Goal: Information Seeking & Learning: Learn about a topic

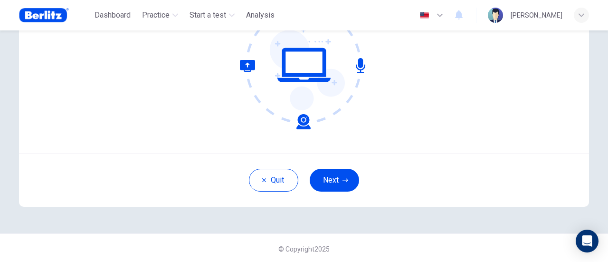
scroll to position [133, 0]
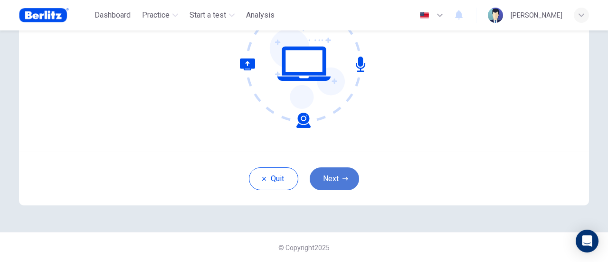
click at [326, 180] on button "Next" at bounding box center [334, 178] width 49 height 23
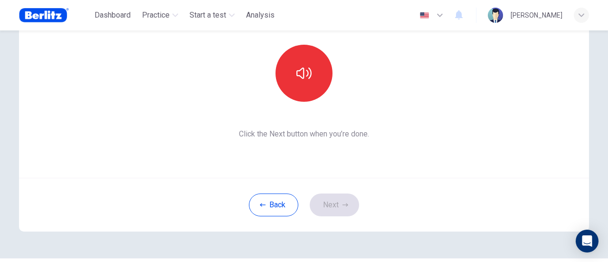
scroll to position [86, 0]
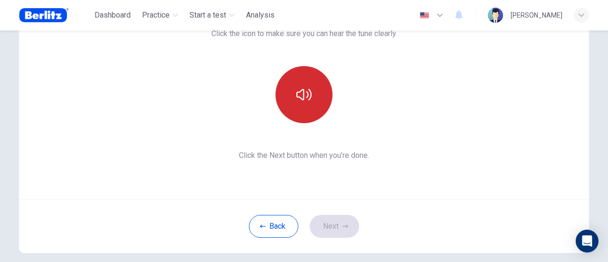
click at [280, 79] on button "button" at bounding box center [303, 94] width 57 height 57
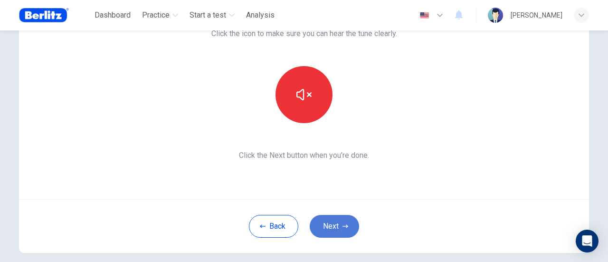
click at [342, 227] on icon "button" at bounding box center [345, 226] width 6 height 6
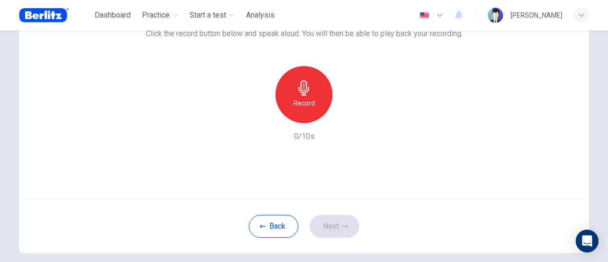
click at [309, 93] on div "Record" at bounding box center [303, 94] width 57 height 57
click at [347, 228] on button "Next" at bounding box center [334, 226] width 49 height 23
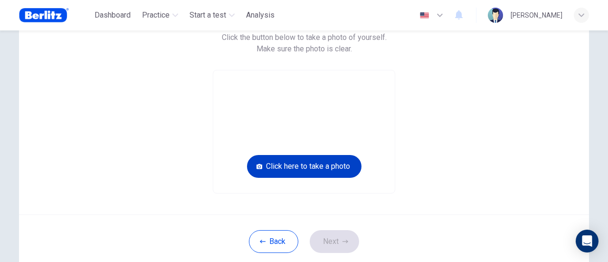
click at [295, 165] on button "Click here to take a photo" at bounding box center [304, 166] width 114 height 23
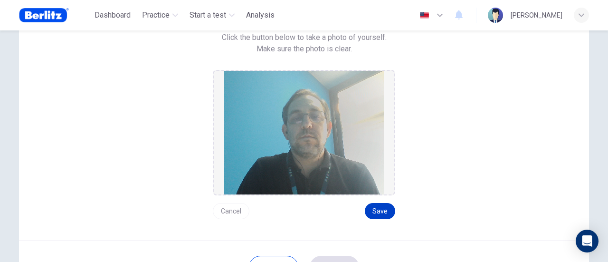
click at [385, 208] on button "Save" at bounding box center [380, 211] width 30 height 16
click at [231, 209] on button "Cancel" at bounding box center [231, 211] width 37 height 16
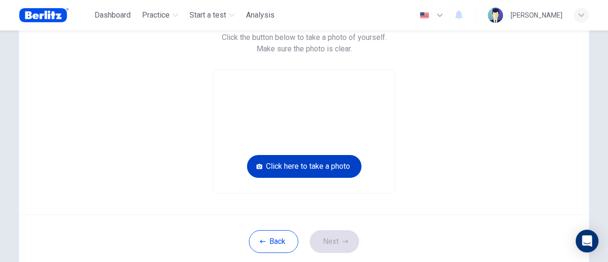
click at [308, 170] on button "Click here to take a photo" at bounding box center [304, 166] width 114 height 23
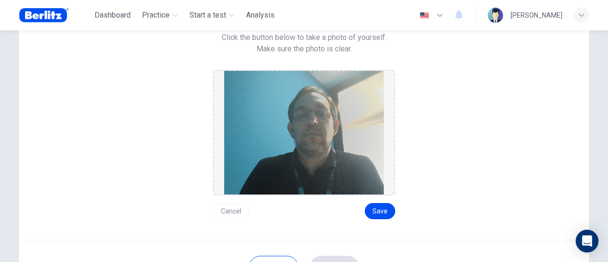
click at [242, 204] on button "Cancel" at bounding box center [231, 211] width 37 height 16
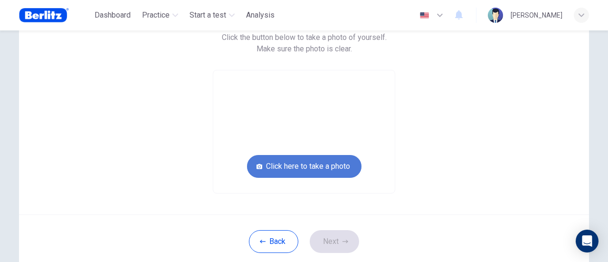
click at [325, 170] on button "Click here to take a photo" at bounding box center [304, 166] width 114 height 23
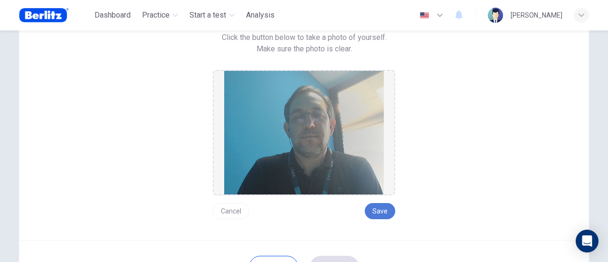
click at [378, 210] on button "Save" at bounding box center [380, 211] width 30 height 16
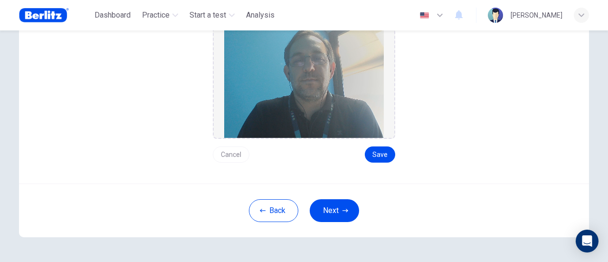
scroll to position [174, 0]
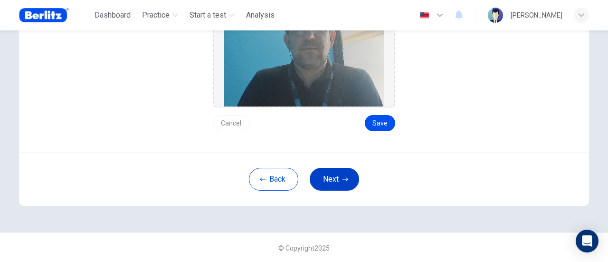
click at [341, 182] on button "Next" at bounding box center [334, 179] width 49 height 23
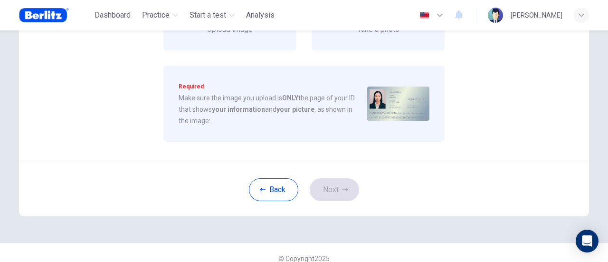
scroll to position [79, 0]
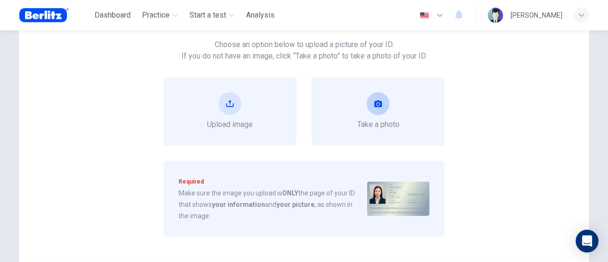
click at [369, 108] on button "take photo" at bounding box center [378, 103] width 23 height 23
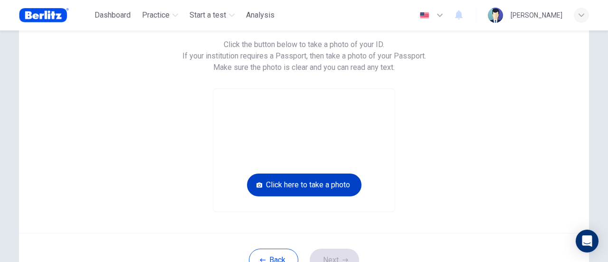
click at [311, 187] on button "Click here to take a photo" at bounding box center [304, 184] width 114 height 23
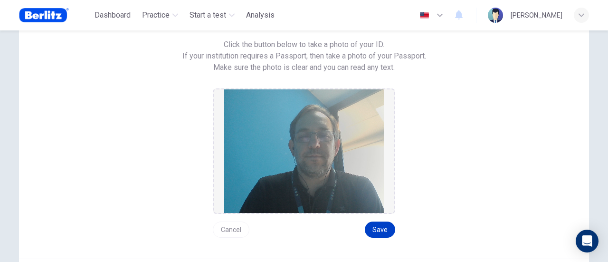
click at [383, 231] on button "Save" at bounding box center [380, 229] width 30 height 16
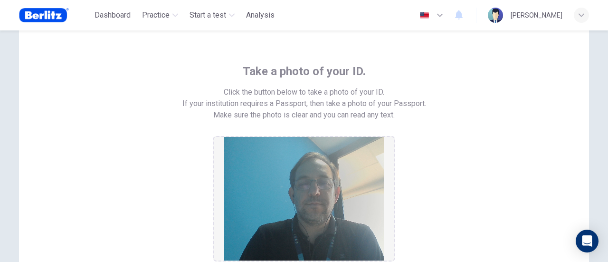
scroll to position [126, 0]
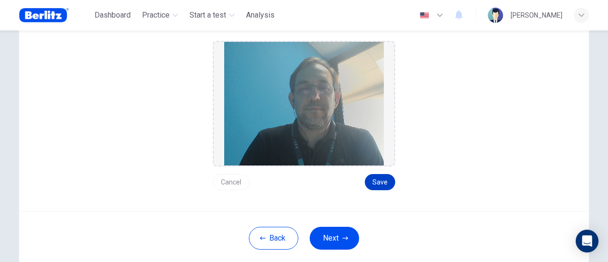
click at [382, 181] on button "Save" at bounding box center [380, 182] width 30 height 16
click at [379, 181] on button "Save" at bounding box center [380, 182] width 30 height 16
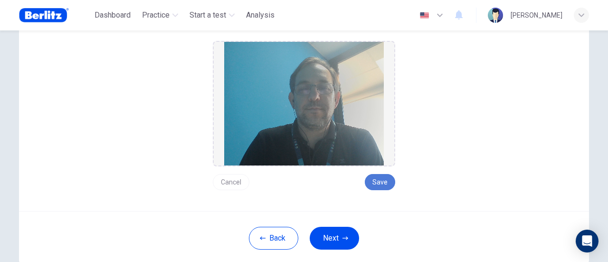
click at [379, 181] on button "Save" at bounding box center [380, 182] width 30 height 16
click at [377, 179] on button "Save" at bounding box center [380, 182] width 30 height 16
click at [386, 186] on button "Save" at bounding box center [380, 182] width 30 height 16
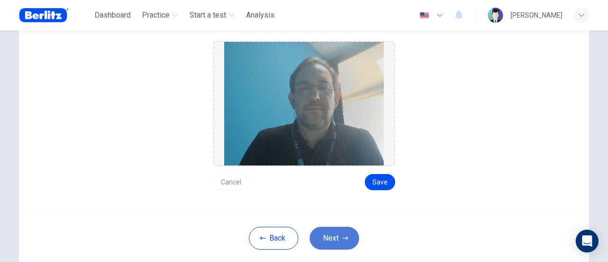
click at [330, 238] on button "Next" at bounding box center [334, 237] width 49 height 23
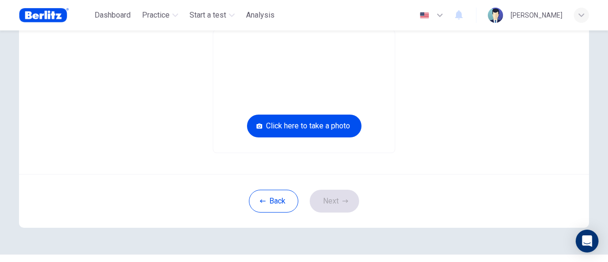
scroll to position [79, 0]
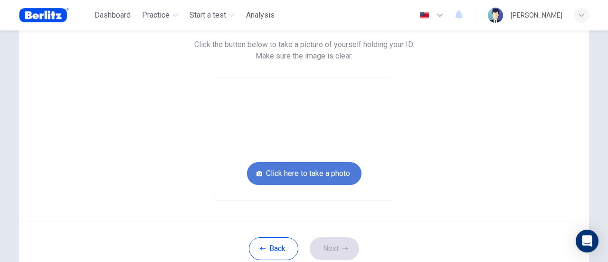
click at [296, 173] on button "Click here to take a photo" at bounding box center [304, 173] width 114 height 23
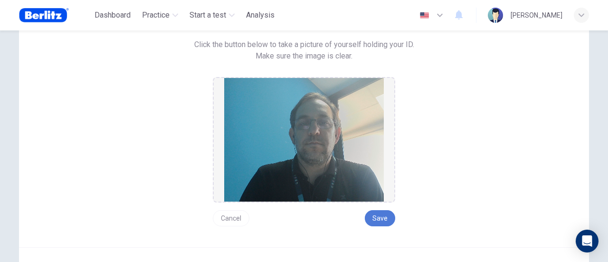
click at [377, 220] on button "Save" at bounding box center [380, 218] width 30 height 16
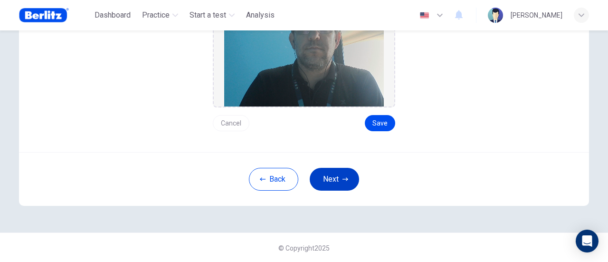
click at [329, 180] on button "Next" at bounding box center [334, 179] width 49 height 23
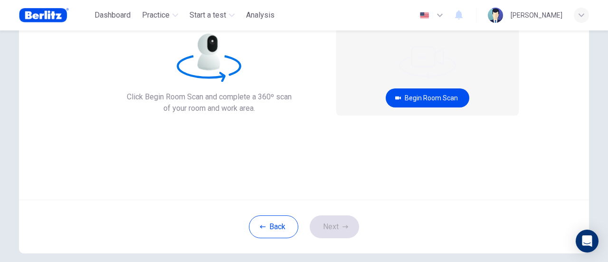
scroll to position [38, 0]
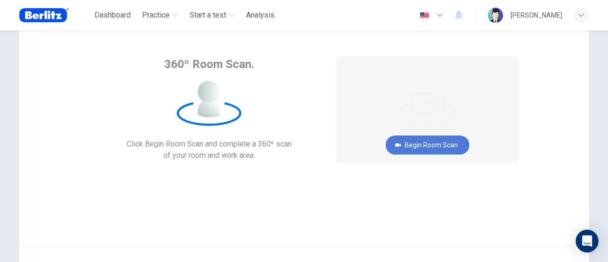
click at [420, 144] on button "Begin Room Scan" at bounding box center [428, 144] width 84 height 19
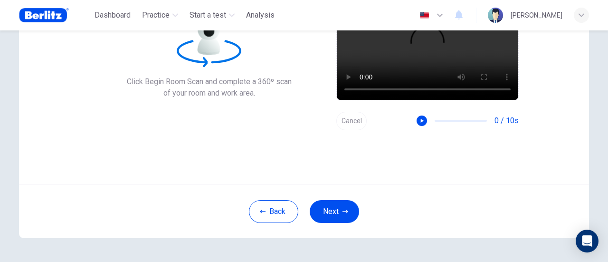
scroll to position [86, 0]
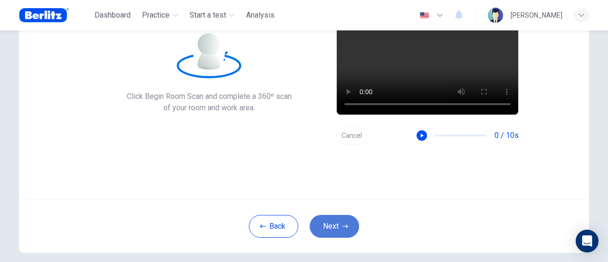
click at [336, 223] on button "Next" at bounding box center [334, 226] width 49 height 23
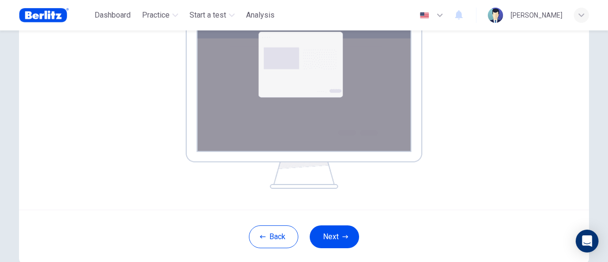
scroll to position [228, 0]
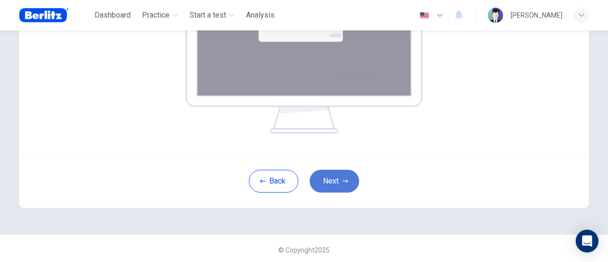
click at [336, 178] on button "Next" at bounding box center [334, 181] width 49 height 23
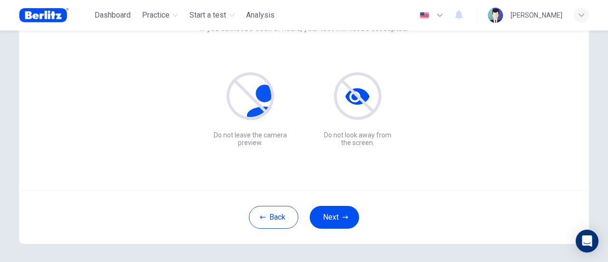
scroll to position [133, 0]
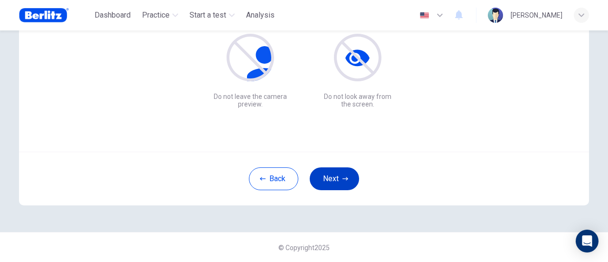
click at [339, 175] on button "Next" at bounding box center [334, 178] width 49 height 23
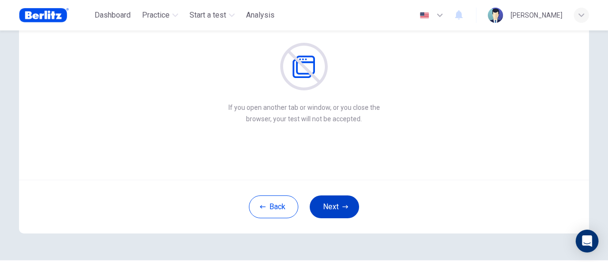
scroll to position [86, 0]
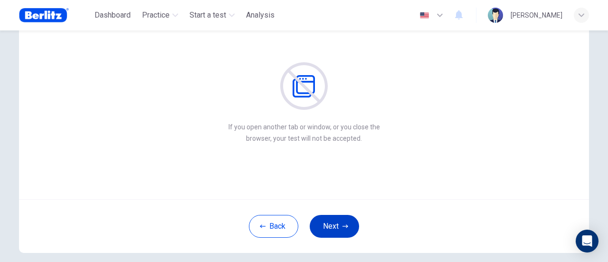
click at [334, 226] on button "Next" at bounding box center [334, 226] width 49 height 23
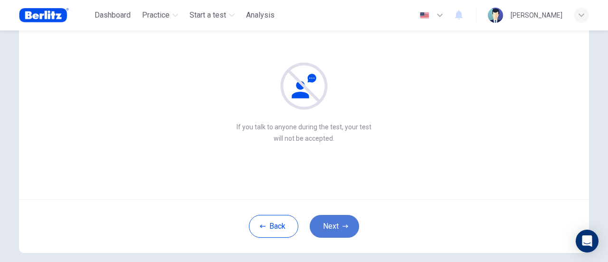
click at [336, 225] on button "Next" at bounding box center [334, 226] width 49 height 23
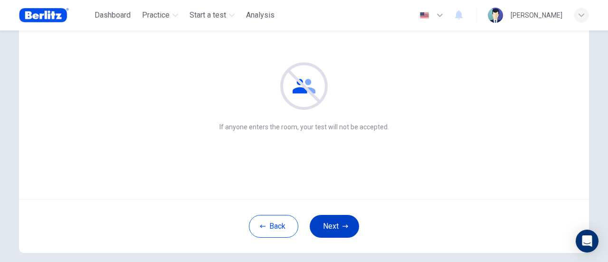
click at [333, 223] on button "Next" at bounding box center [334, 226] width 49 height 23
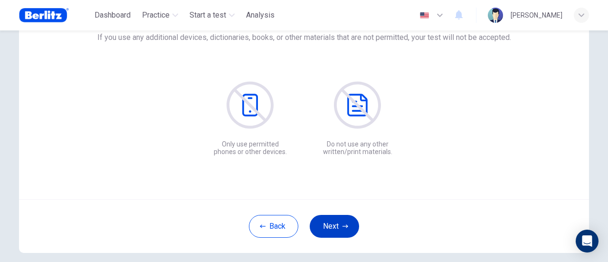
click at [333, 223] on button "Next" at bounding box center [334, 226] width 49 height 23
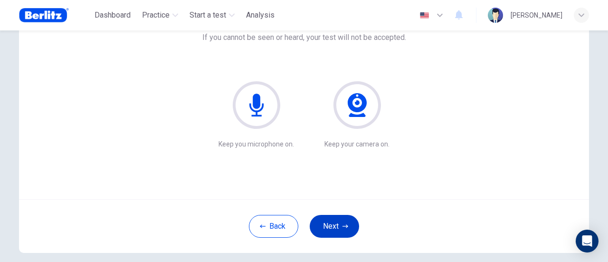
click at [333, 223] on button "Next" at bounding box center [334, 226] width 49 height 23
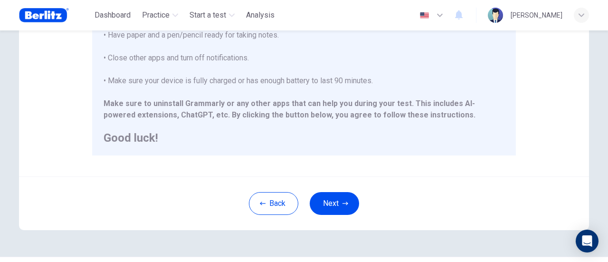
scroll to position [266, 0]
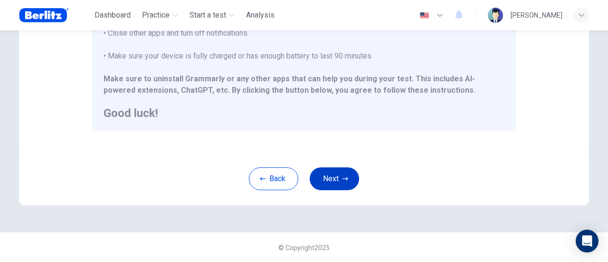
click at [331, 174] on button "Next" at bounding box center [334, 178] width 49 height 23
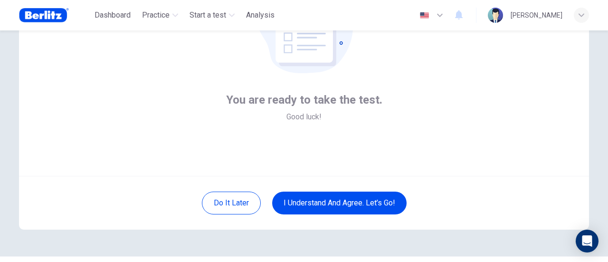
scroll to position [133, 0]
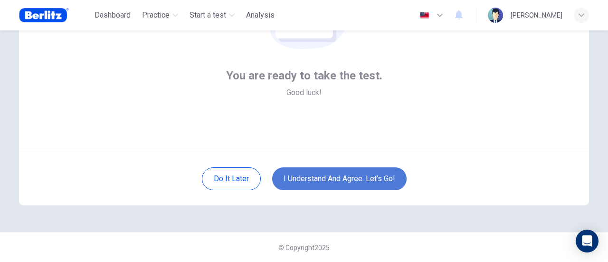
click at [325, 178] on button "I understand and agree. Let’s go!" at bounding box center [339, 178] width 134 height 23
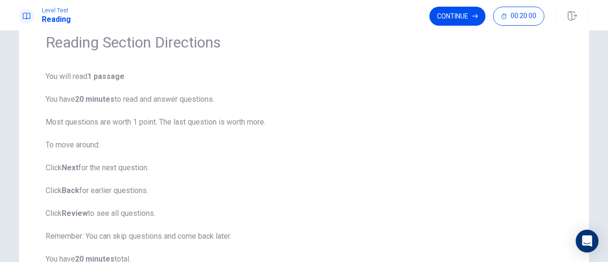
scroll to position [2, 0]
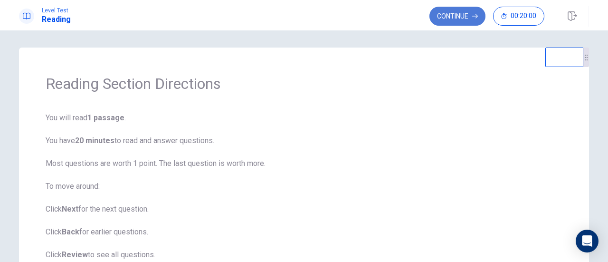
click at [451, 15] on button "Continue" at bounding box center [457, 16] width 56 height 19
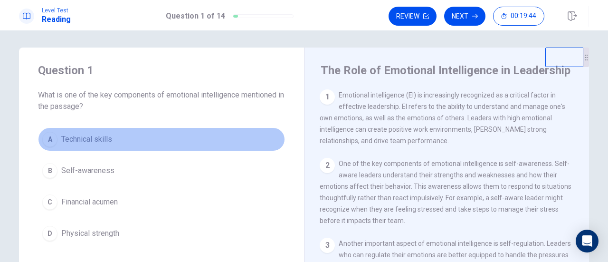
click at [48, 137] on div "A" at bounding box center [49, 139] width 15 height 15
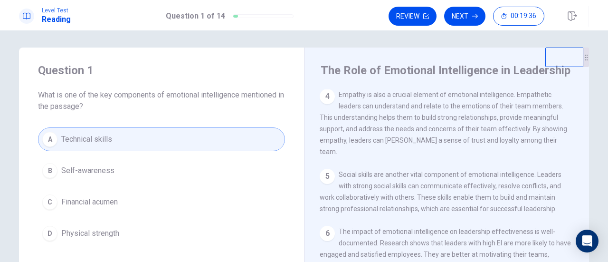
scroll to position [240, 0]
click at [464, 17] on button "Next" at bounding box center [464, 16] width 41 height 19
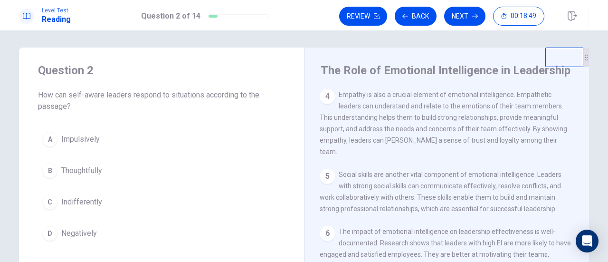
click at [47, 141] on div "A" at bounding box center [49, 139] width 15 height 15
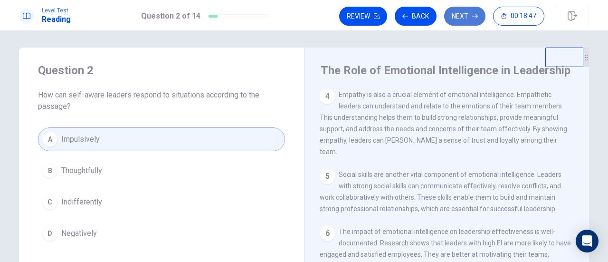
click at [471, 19] on button "Next" at bounding box center [464, 16] width 41 height 19
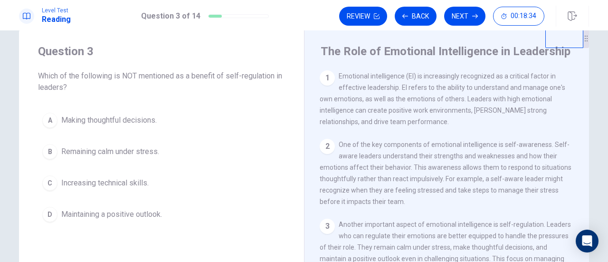
scroll to position [2, 0]
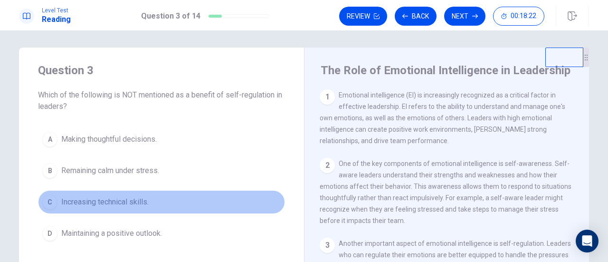
click at [91, 204] on span "Increasing technical skills." at bounding box center [104, 201] width 87 height 11
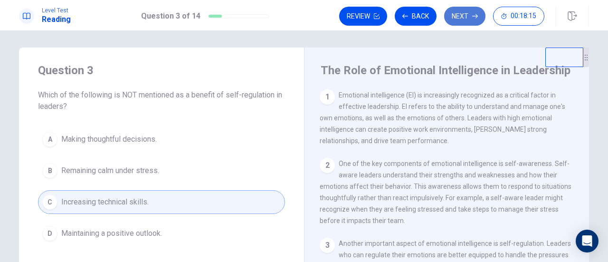
click at [464, 19] on button "Next" at bounding box center [464, 16] width 41 height 19
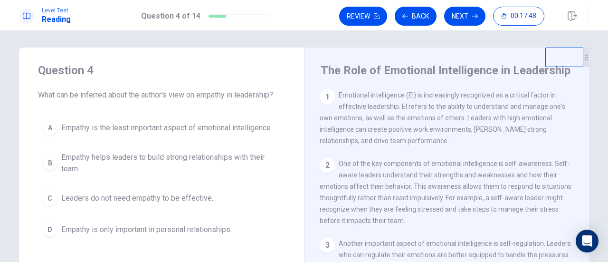
click at [106, 129] on span "Empathy is the least important aspect of emotional intelligence." at bounding box center [166, 127] width 211 height 11
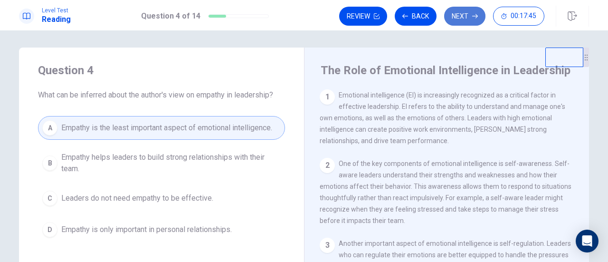
click at [468, 18] on button "Next" at bounding box center [464, 16] width 41 height 19
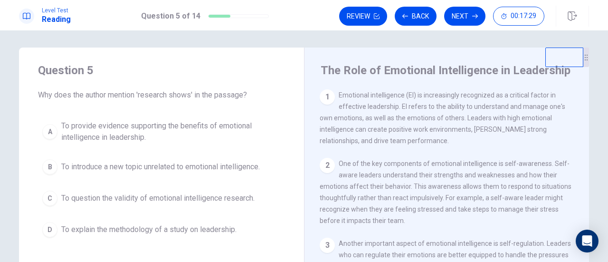
scroll to position [49, 0]
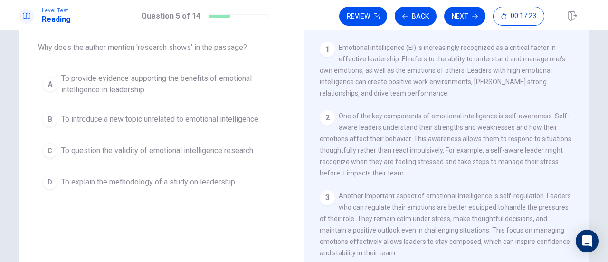
click at [76, 137] on div "A To provide evidence supporting the benefits of emotional intelligence in lead…" at bounding box center [161, 130] width 247 height 125
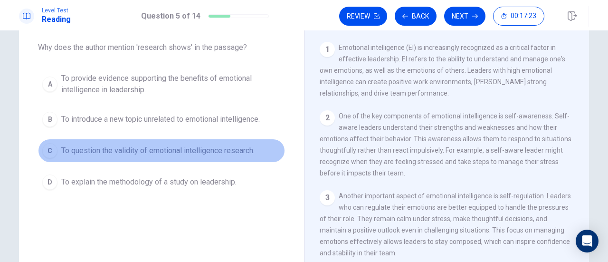
click at [73, 148] on span "To question the validity of emotional intelligence research." at bounding box center [157, 150] width 193 height 11
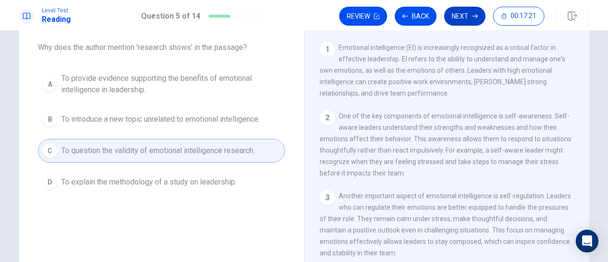
click at [457, 20] on button "Next" at bounding box center [464, 16] width 41 height 19
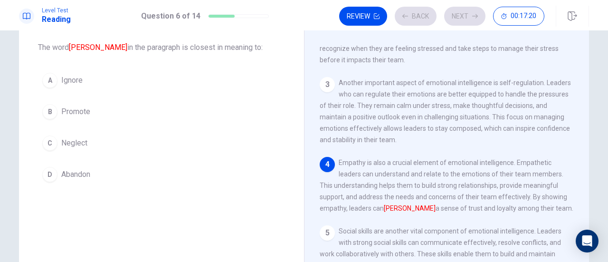
scroll to position [114, 0]
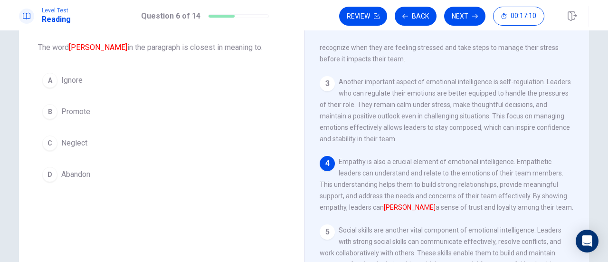
drag, startPoint x: 234, startPoint y: 47, endPoint x: 54, endPoint y: 41, distance: 179.6
click at [58, 40] on div "Question 6 The word [PERSON_NAME] in the paragraph is closest in meaning to:" at bounding box center [161, 34] width 247 height 38
drag, startPoint x: 37, startPoint y: 47, endPoint x: 228, endPoint y: 55, distance: 191.5
click at [228, 55] on div "Question 6 The word [PERSON_NAME] in the paragraph is closest in meaning to: A …" at bounding box center [161, 100] width 285 height 201
click at [217, 52] on span "The word [PERSON_NAME] in the paragraph is closest in meaning to:" at bounding box center [161, 47] width 247 height 11
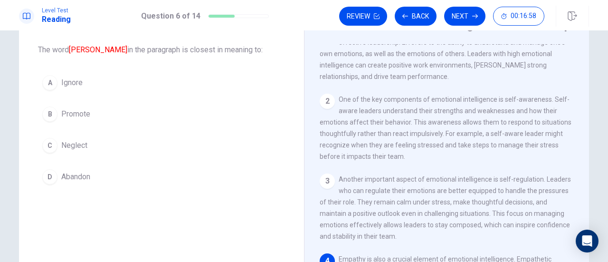
scroll to position [25, 0]
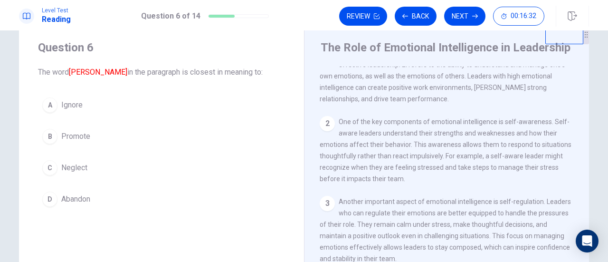
click at [73, 101] on span "Ignore" at bounding box center [71, 104] width 21 height 11
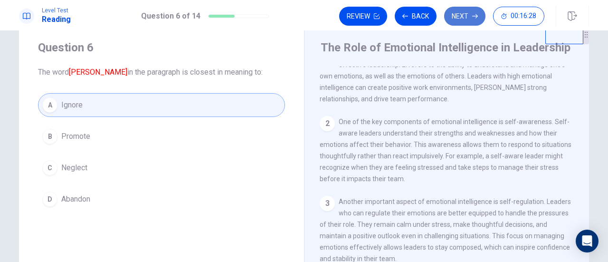
click at [461, 18] on button "Next" at bounding box center [464, 16] width 41 height 19
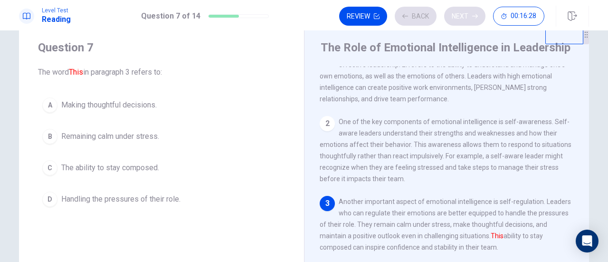
scroll to position [32, 0]
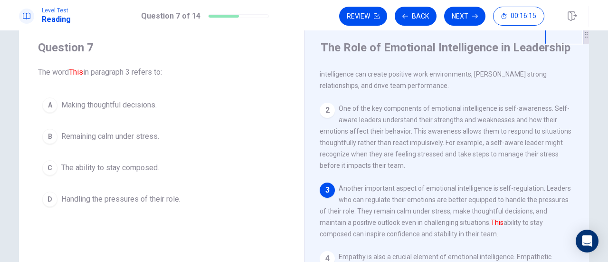
click at [95, 106] on span "Making thoughtful decisions." at bounding box center [108, 104] width 95 height 11
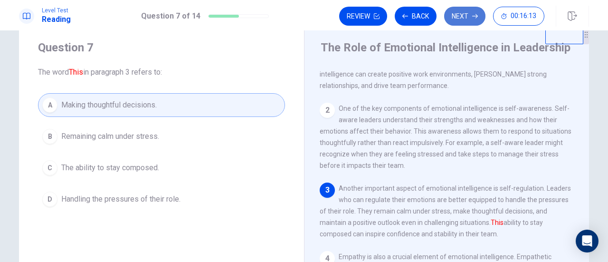
click at [468, 15] on button "Next" at bounding box center [464, 16] width 41 height 19
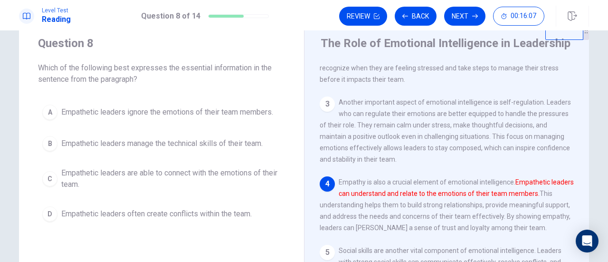
scroll to position [25, 0]
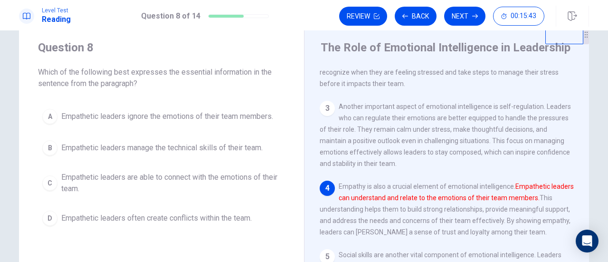
click at [205, 176] on span "Empathetic leaders are able to connect with the emotions of their team." at bounding box center [170, 182] width 219 height 23
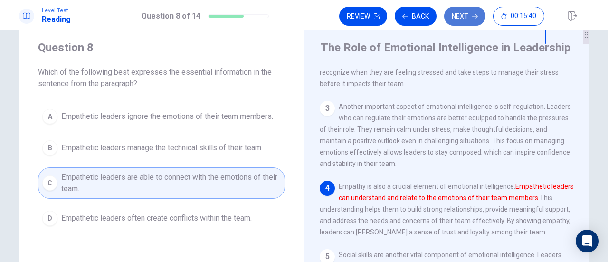
click at [465, 14] on button "Next" at bounding box center [464, 16] width 41 height 19
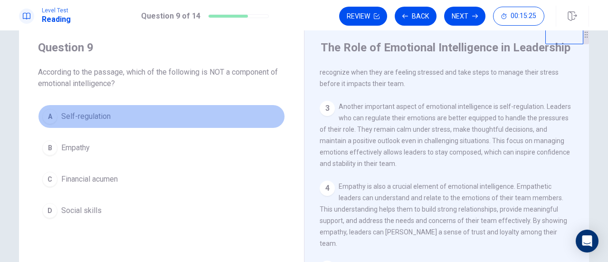
click at [104, 120] on span "Self-regulation" at bounding box center [85, 116] width 49 height 11
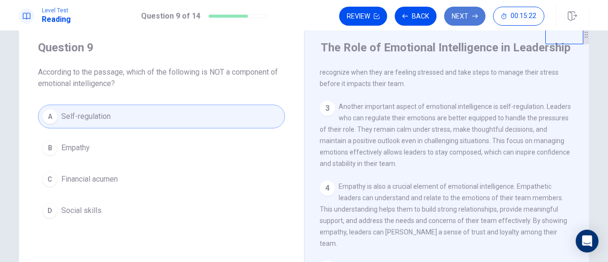
click at [464, 15] on button "Next" at bounding box center [464, 16] width 41 height 19
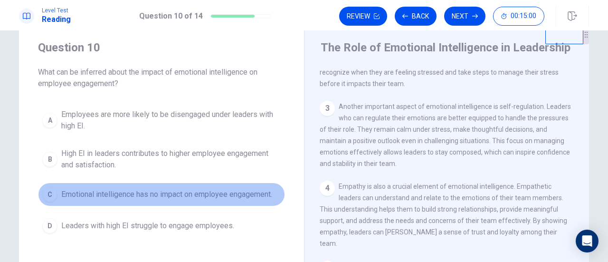
click at [200, 195] on span "Emotional intelligence has no impact on employee engagement." at bounding box center [166, 193] width 211 height 11
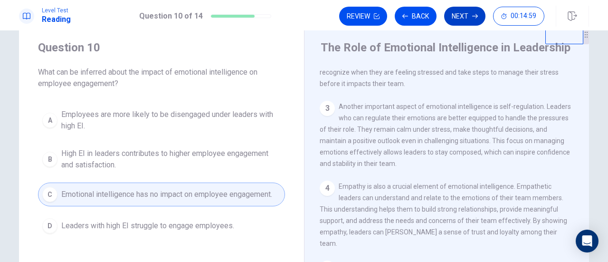
click at [460, 15] on button "Next" at bounding box center [464, 16] width 41 height 19
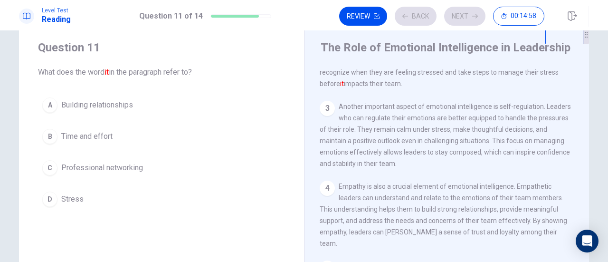
scroll to position [70, 0]
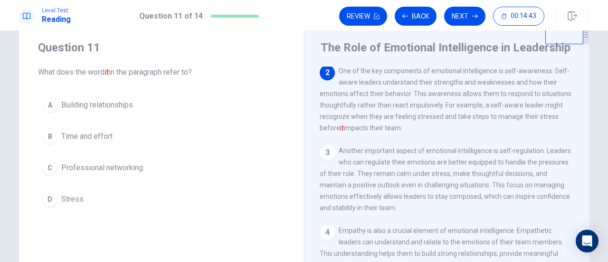
click at [123, 165] on span "Professional networking" at bounding box center [102, 167] width 82 height 11
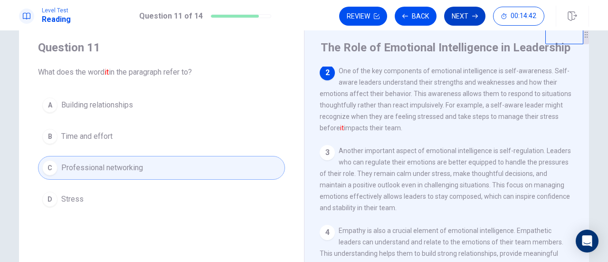
click at [457, 18] on button "Next" at bounding box center [464, 16] width 41 height 19
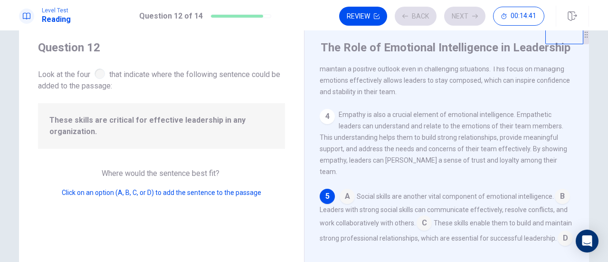
scroll to position [198, 0]
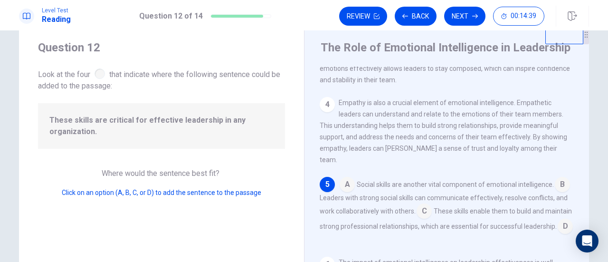
click at [96, 71] on div at bounding box center [99, 73] width 10 height 10
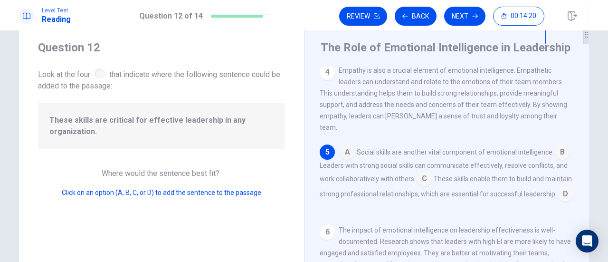
scroll to position [245, 0]
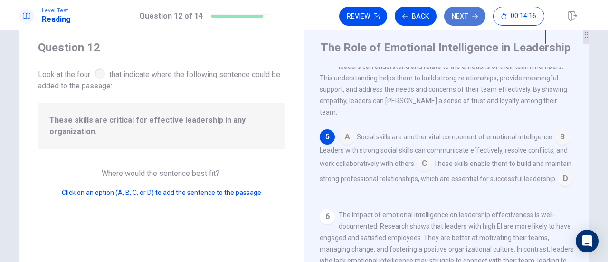
click at [464, 15] on button "Next" at bounding box center [464, 16] width 41 height 19
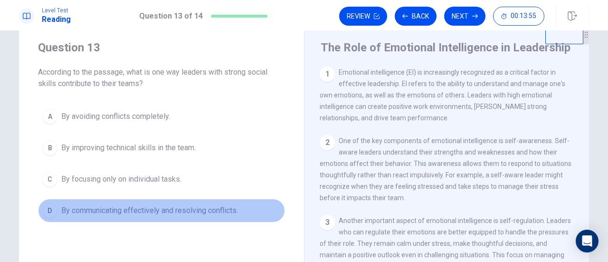
click at [198, 211] on span "By communicating effectively and resolving conflicts." at bounding box center [149, 210] width 177 height 11
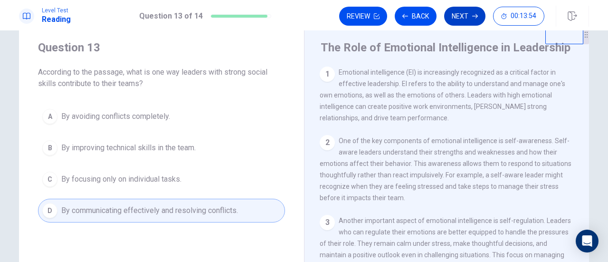
click at [467, 19] on button "Next" at bounding box center [464, 16] width 41 height 19
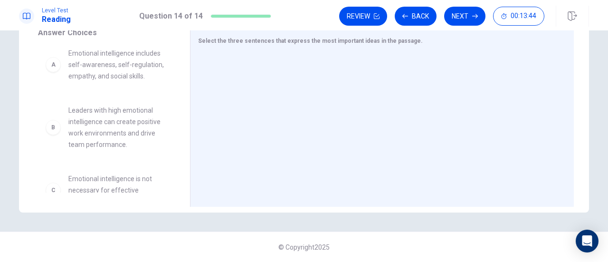
scroll to position [0, 0]
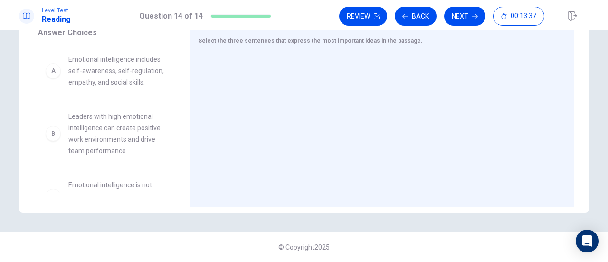
click at [51, 74] on div "A" at bounding box center [53, 70] width 15 height 15
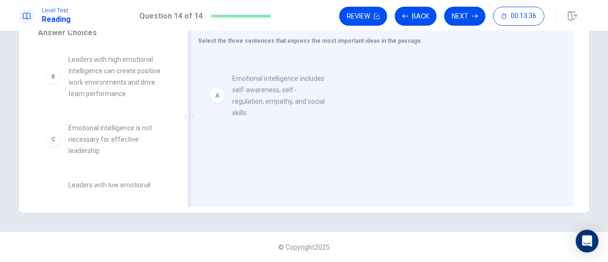
drag, startPoint x: 66, startPoint y: 77, endPoint x: 240, endPoint y: 86, distance: 174.0
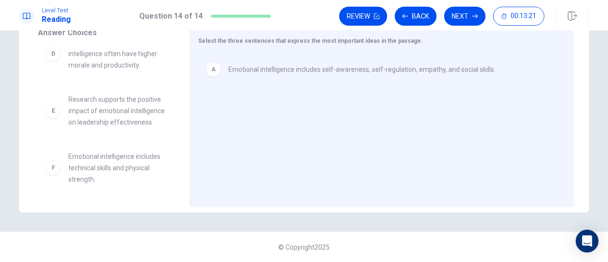
scroll to position [154, 0]
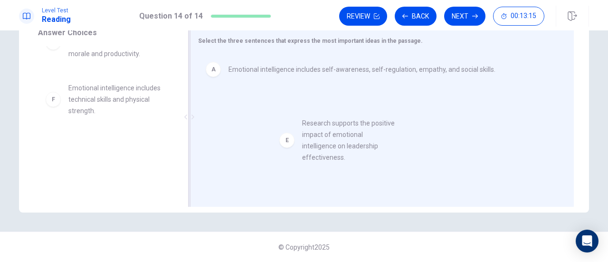
drag, startPoint x: 85, startPoint y: 99, endPoint x: 321, endPoint y: 137, distance: 239.9
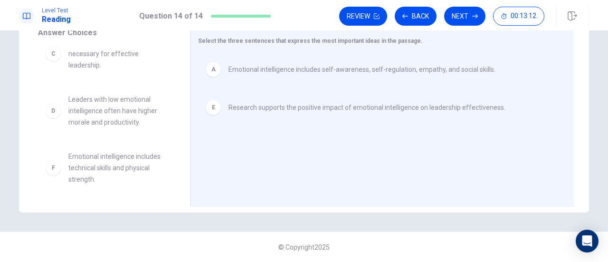
scroll to position [85, 0]
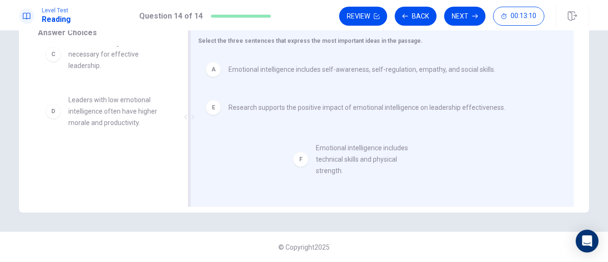
drag, startPoint x: 83, startPoint y: 168, endPoint x: 341, endPoint y: 160, distance: 258.0
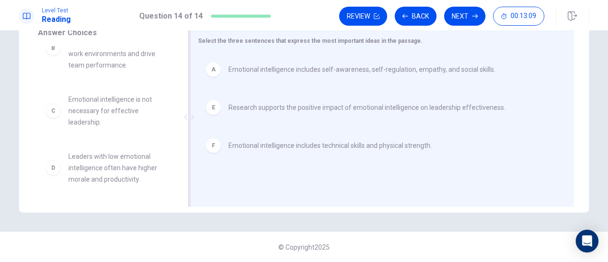
scroll to position [28, 0]
click at [473, 14] on icon "button" at bounding box center [475, 16] width 6 height 6
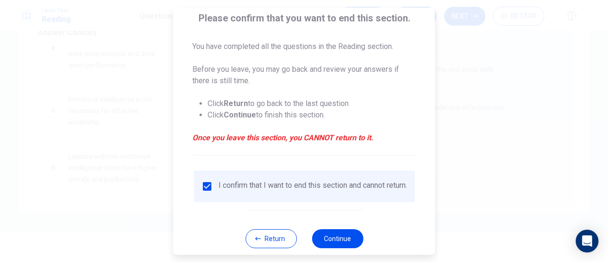
scroll to position [92, 0]
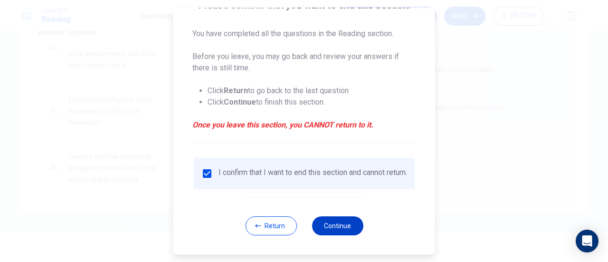
click at [339, 226] on button "Continue" at bounding box center [336, 225] width 51 height 19
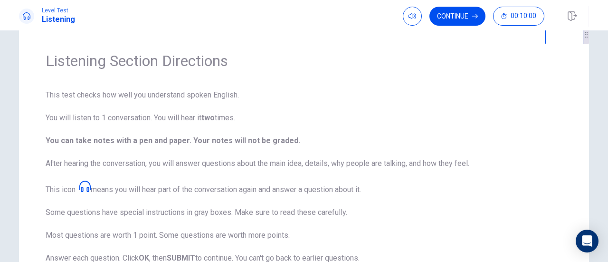
scroll to position [0, 0]
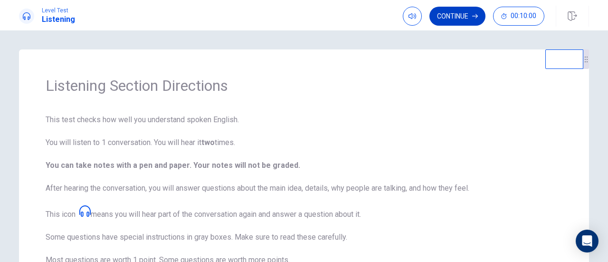
click at [468, 19] on button "Continue" at bounding box center [457, 16] width 56 height 19
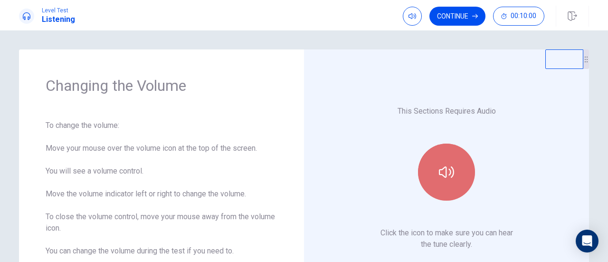
click at [446, 168] on icon "button" at bounding box center [446, 171] width 15 height 15
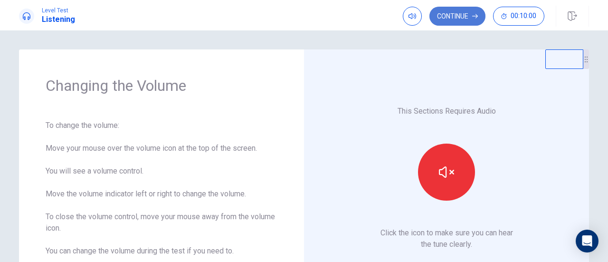
click at [464, 16] on button "Continue" at bounding box center [457, 16] width 56 height 19
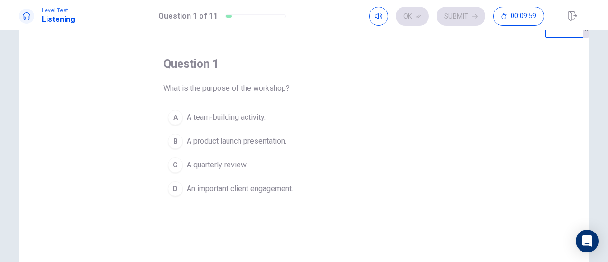
scroll to position [11, 0]
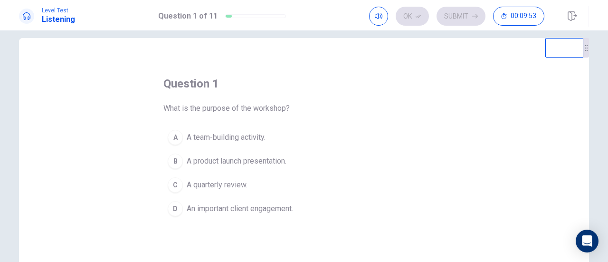
click at [254, 156] on span "A product launch presentation." at bounding box center [237, 160] width 100 height 11
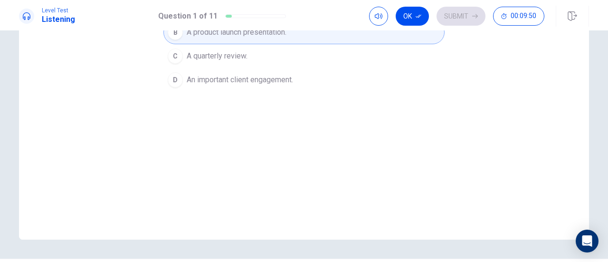
scroll to position [59, 0]
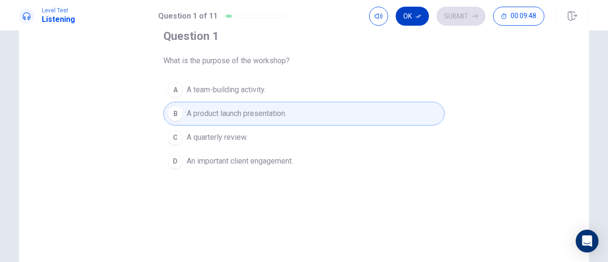
click at [416, 12] on button "Ok" at bounding box center [412, 16] width 33 height 19
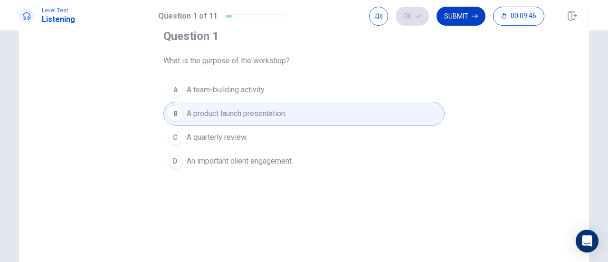
click at [464, 15] on button "Submit" at bounding box center [460, 16] width 49 height 19
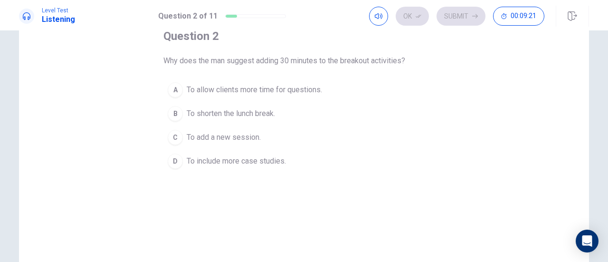
click at [174, 88] on div "A" at bounding box center [175, 89] width 15 height 15
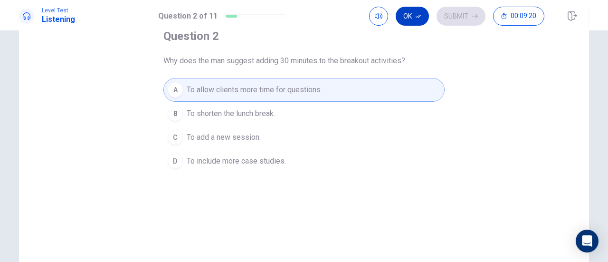
click at [417, 10] on button "Ok" at bounding box center [412, 16] width 33 height 19
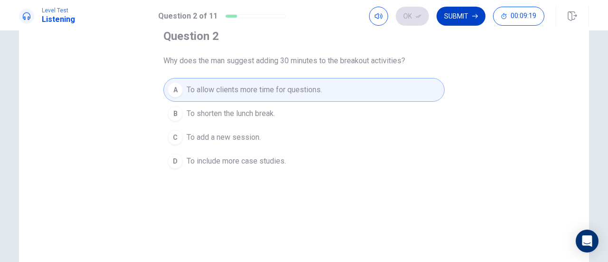
click at [471, 21] on button "Submit" at bounding box center [460, 16] width 49 height 19
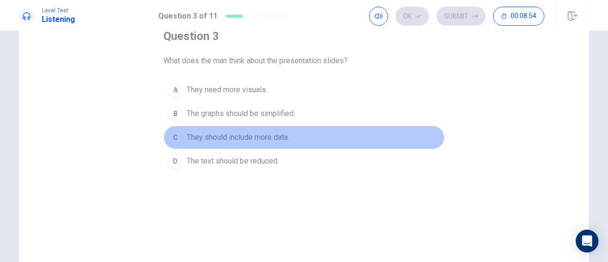
click at [174, 139] on div "C" at bounding box center [175, 137] width 15 height 15
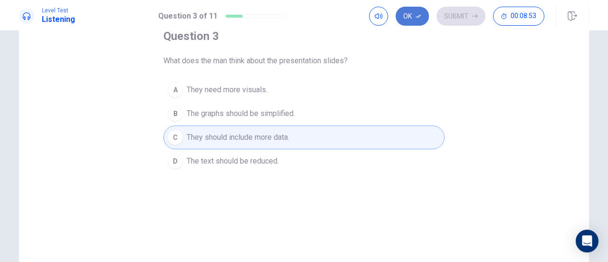
click at [408, 12] on button "Ok" at bounding box center [412, 16] width 33 height 19
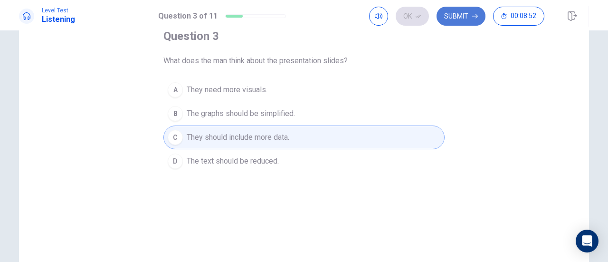
click at [461, 22] on button "Submit" at bounding box center [460, 16] width 49 height 19
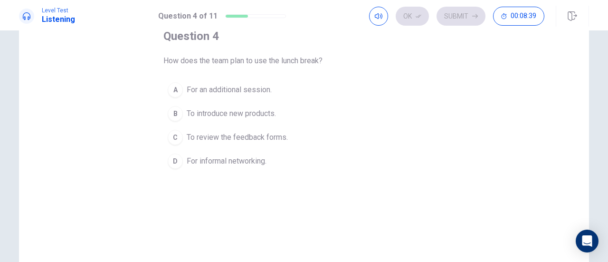
click at [170, 160] on div "D" at bounding box center [175, 160] width 15 height 15
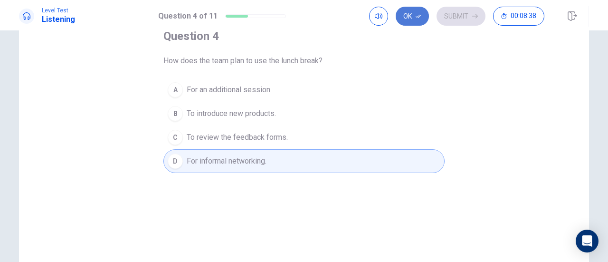
click at [403, 16] on button "Ok" at bounding box center [412, 16] width 33 height 19
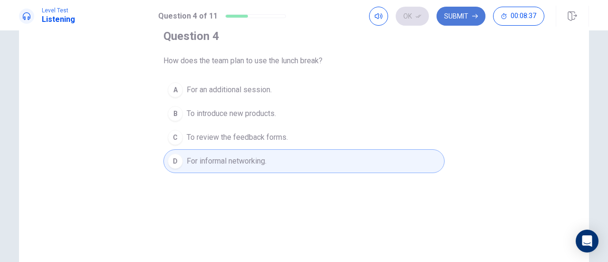
click at [459, 16] on button "Submit" at bounding box center [460, 16] width 49 height 19
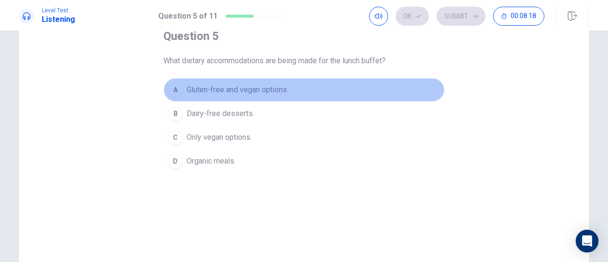
click at [179, 91] on div "A" at bounding box center [175, 89] width 15 height 15
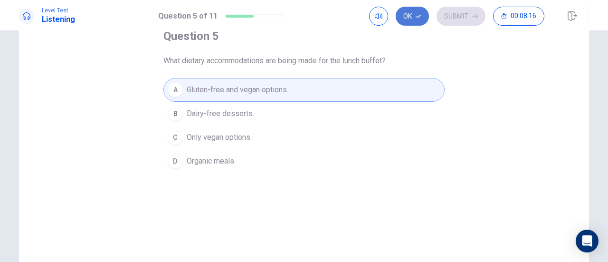
click at [410, 11] on button "Ok" at bounding box center [412, 16] width 33 height 19
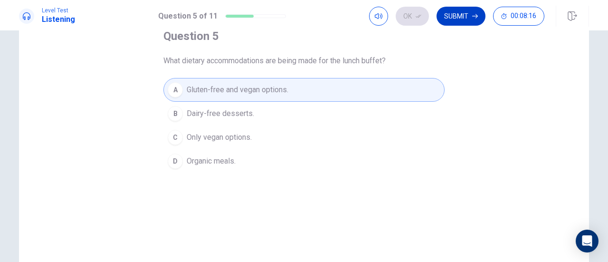
click at [461, 16] on button "Submit" at bounding box center [460, 16] width 49 height 19
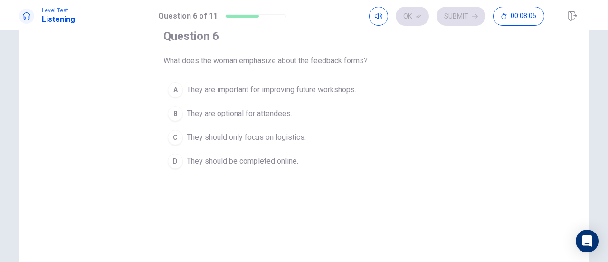
click at [173, 157] on div "D" at bounding box center [175, 160] width 15 height 15
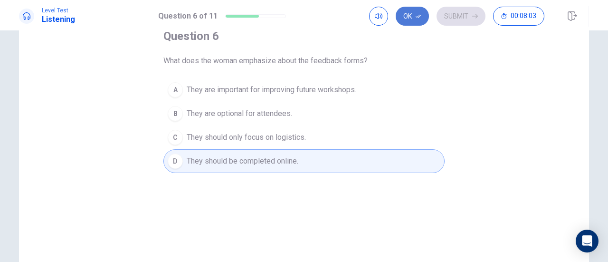
click at [414, 19] on button "Ok" at bounding box center [412, 16] width 33 height 19
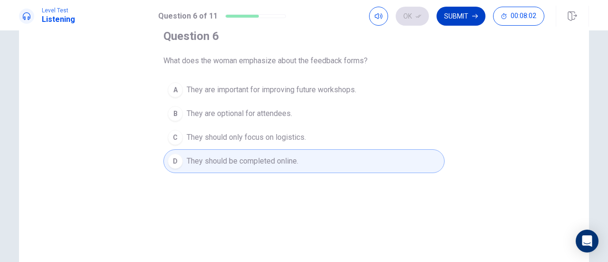
click at [459, 18] on button "Submit" at bounding box center [460, 16] width 49 height 19
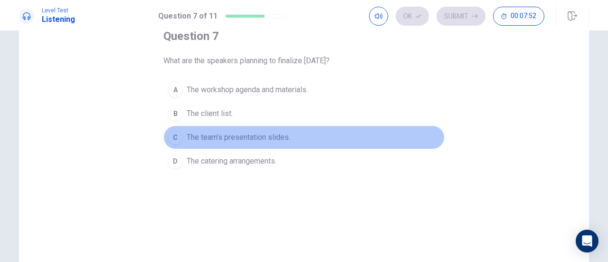
click at [278, 132] on span "The team’s presentation slides." at bounding box center [239, 137] width 104 height 11
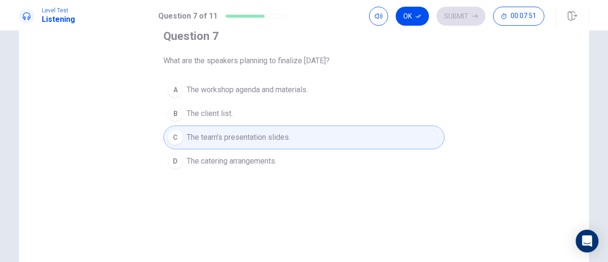
click at [408, 14] on button "Ok" at bounding box center [412, 16] width 33 height 19
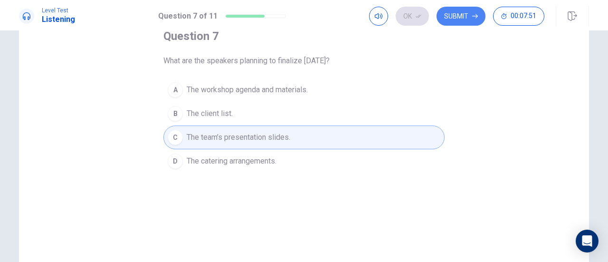
drag, startPoint x: 472, startPoint y: 17, endPoint x: 465, endPoint y: 28, distance: 12.6
click at [472, 18] on icon "button" at bounding box center [475, 16] width 6 height 6
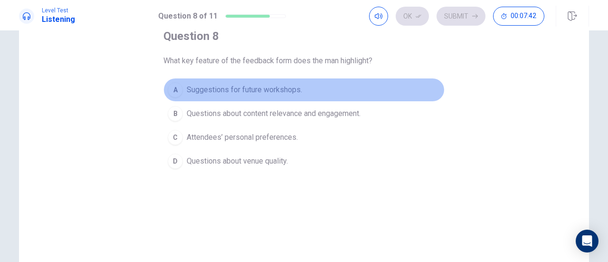
click at [262, 86] on span "Suggestions for future workshops." at bounding box center [244, 89] width 115 height 11
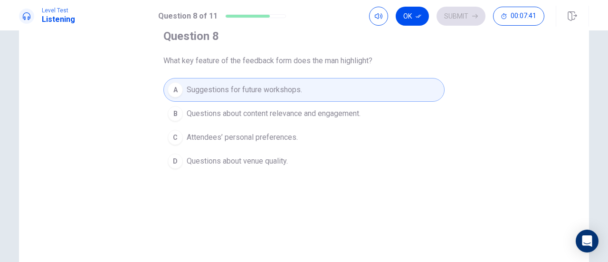
click at [402, 10] on button "Ok" at bounding box center [412, 16] width 33 height 19
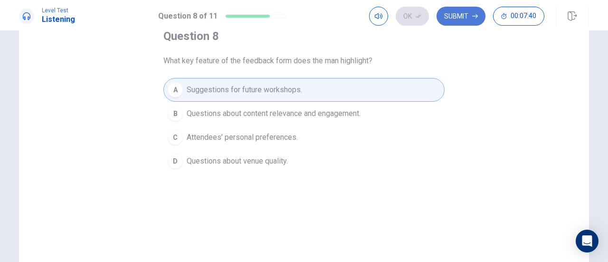
click at [455, 15] on button "Submit" at bounding box center [460, 16] width 49 height 19
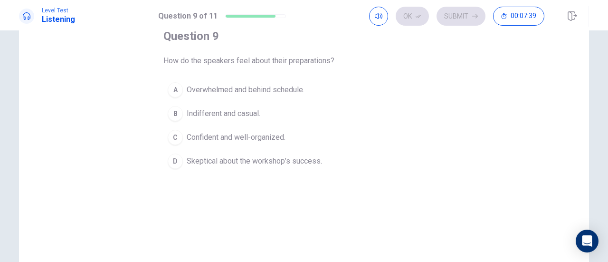
click at [226, 91] on span "Overwhelmed and behind schedule." at bounding box center [246, 89] width 118 height 11
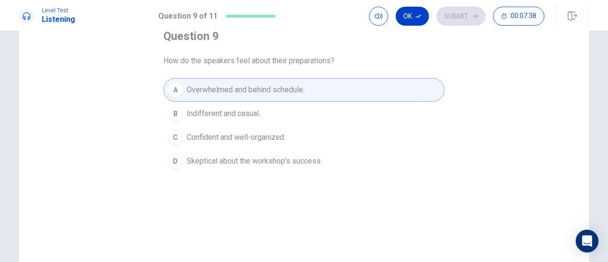
click at [406, 19] on button "Ok" at bounding box center [412, 16] width 33 height 19
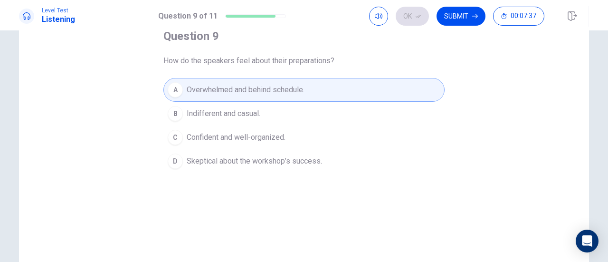
drag, startPoint x: 459, startPoint y: 19, endPoint x: 457, endPoint y: 25, distance: 6.6
click at [460, 19] on button "Submit" at bounding box center [460, 16] width 49 height 19
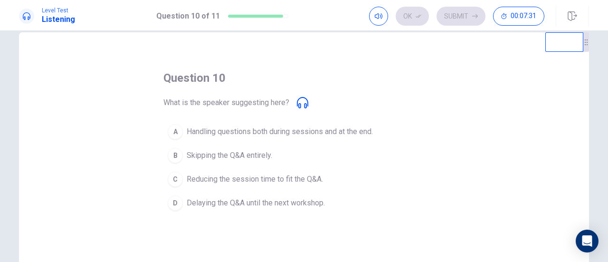
scroll to position [0, 0]
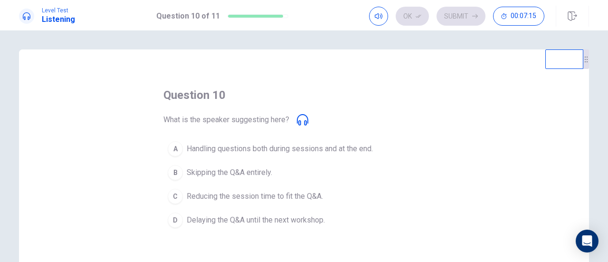
click at [179, 194] on div "C" at bounding box center [175, 195] width 15 height 15
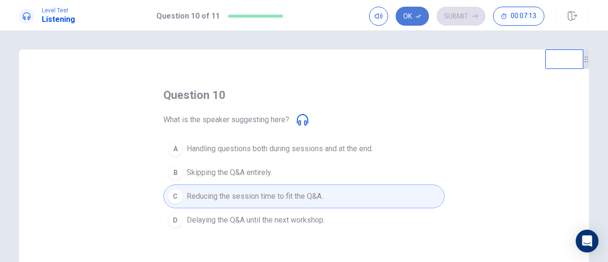
click at [413, 20] on button "Ok" at bounding box center [412, 16] width 33 height 19
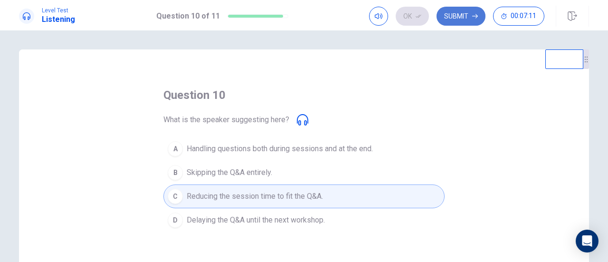
click at [455, 18] on button "Submit" at bounding box center [460, 16] width 49 height 19
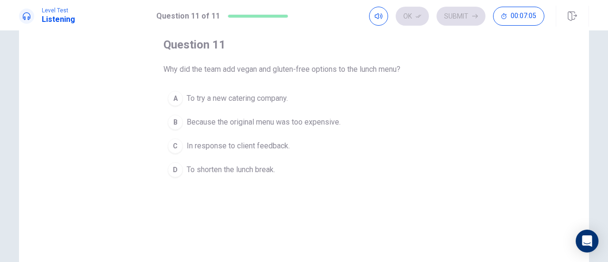
scroll to position [47, 0]
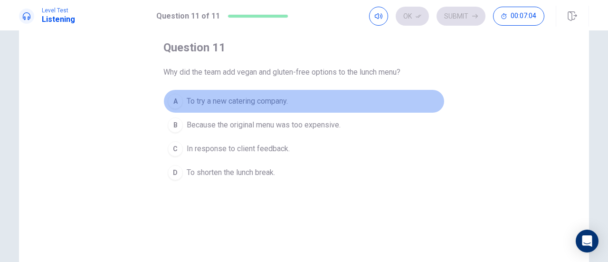
click at [175, 102] on div "A" at bounding box center [175, 101] width 15 height 15
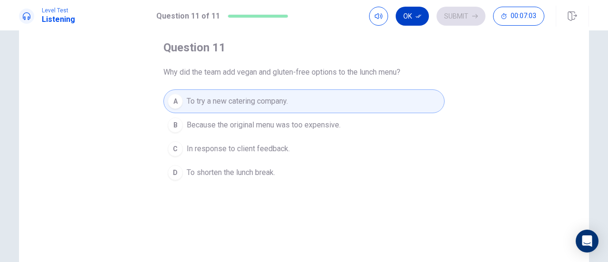
click at [414, 16] on button "Ok" at bounding box center [412, 16] width 33 height 19
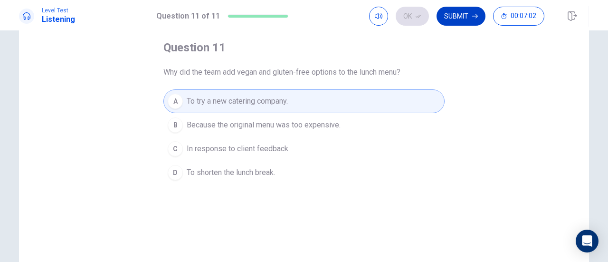
click at [469, 18] on button "Submit" at bounding box center [460, 16] width 49 height 19
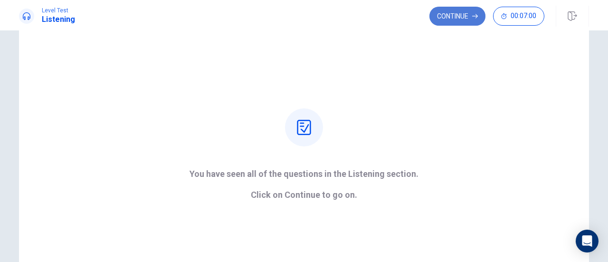
click at [452, 19] on button "Continue" at bounding box center [457, 16] width 56 height 19
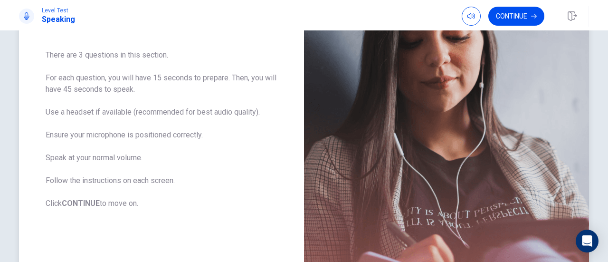
scroll to position [95, 0]
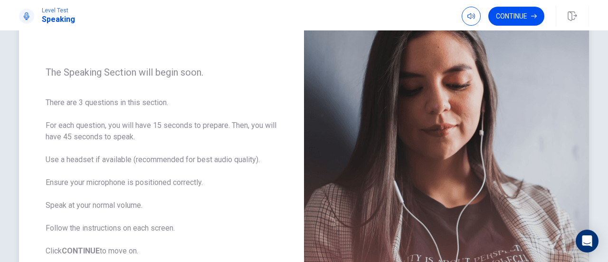
drag, startPoint x: 52, startPoint y: 126, endPoint x: 121, endPoint y: 127, distance: 68.4
click at [109, 127] on span "There are 3 questions in this section. For each question, you will have 15 seco…" at bounding box center [162, 177] width 232 height 160
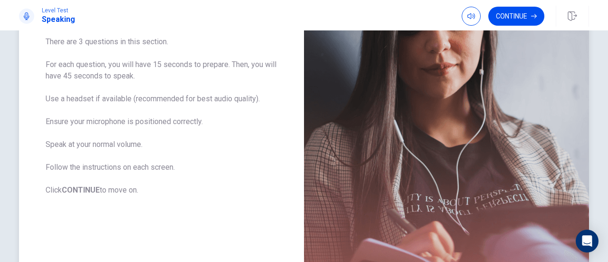
scroll to position [108, 0]
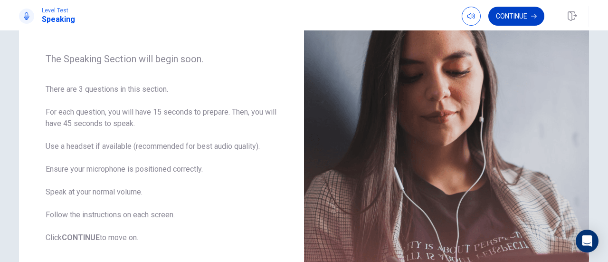
click at [520, 15] on button "Continue" at bounding box center [516, 16] width 56 height 19
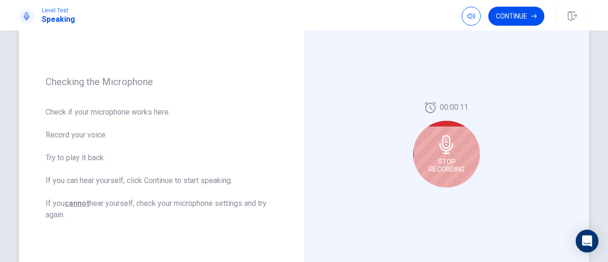
click at [450, 156] on div "Stop Recording" at bounding box center [446, 154] width 66 height 66
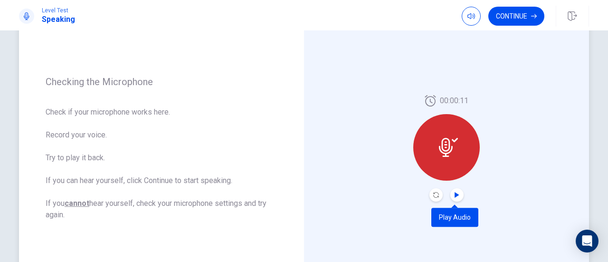
click at [456, 195] on icon "Play Audio" at bounding box center [457, 195] width 6 height 6
click at [436, 195] on icon "Record Again" at bounding box center [436, 195] width 6 height 6
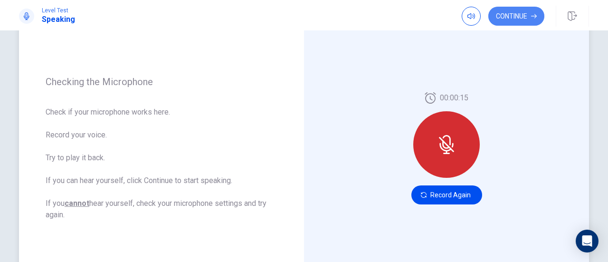
drag, startPoint x: 524, startPoint y: 19, endPoint x: 518, endPoint y: 24, distance: 8.8
click at [524, 19] on button "Continue" at bounding box center [516, 16] width 56 height 19
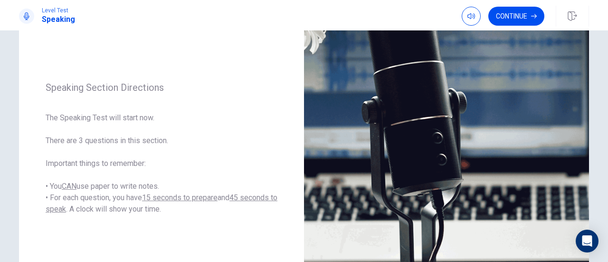
click at [528, 27] on div "Level Test Speaking Continue" at bounding box center [304, 15] width 608 height 30
click at [526, 17] on button "Continue" at bounding box center [516, 16] width 56 height 19
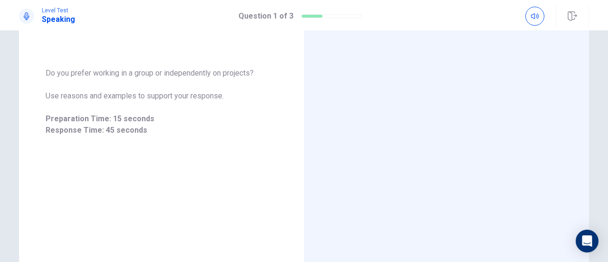
scroll to position [107, 0]
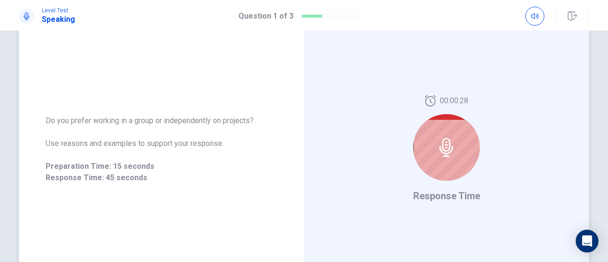
click at [455, 150] on div at bounding box center [446, 147] width 66 height 66
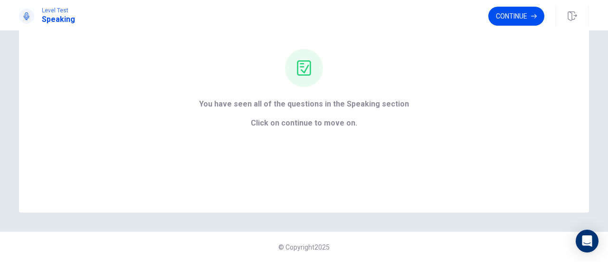
scroll to position [84, 0]
drag, startPoint x: 527, startPoint y: 19, endPoint x: 522, endPoint y: 22, distance: 5.5
click at [525, 21] on button "Continue" at bounding box center [516, 16] width 56 height 19
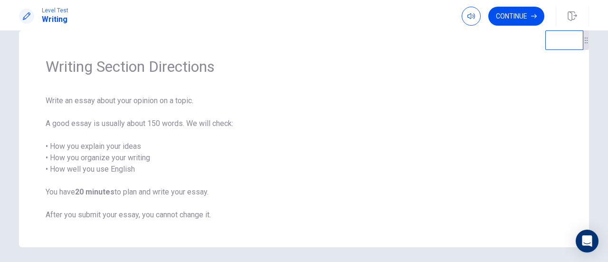
scroll to position [0, 0]
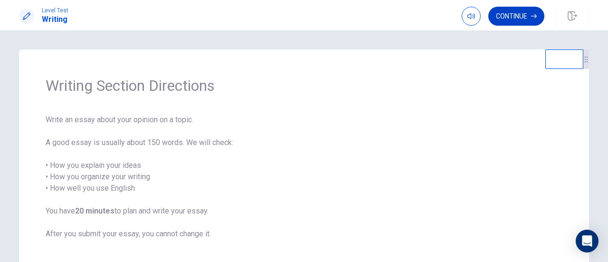
click at [522, 19] on button "Continue" at bounding box center [516, 16] width 56 height 19
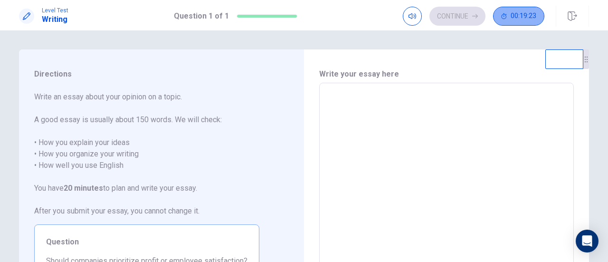
click at [523, 17] on span "00:19:23" at bounding box center [523, 16] width 26 height 8
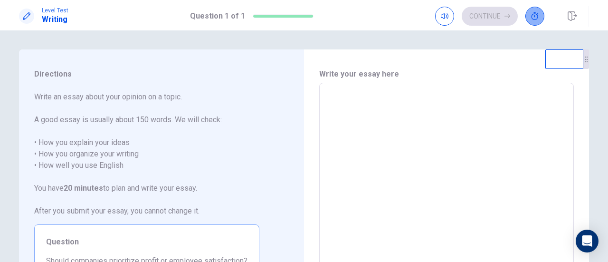
click at [537, 19] on icon "button" at bounding box center [534, 16] width 7 height 8
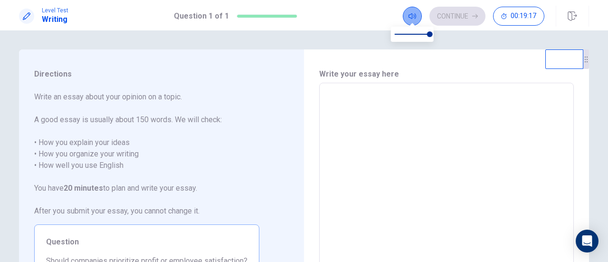
click at [414, 19] on icon "button" at bounding box center [412, 16] width 8 height 8
click at [413, 14] on icon "button" at bounding box center [412, 16] width 8 height 8
click at [410, 170] on textarea at bounding box center [446, 214] width 241 height 247
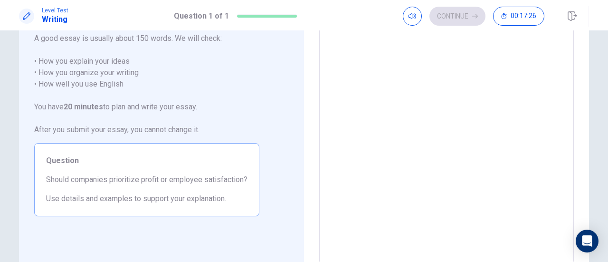
scroll to position [25, 0]
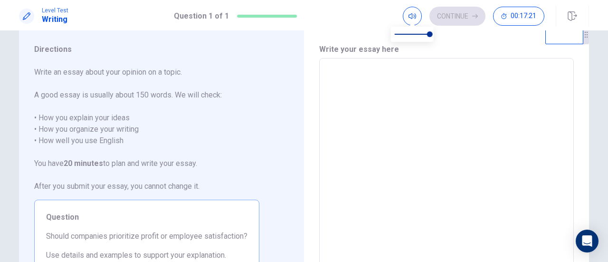
click at [405, 35] on span at bounding box center [412, 34] width 35 height 13
click at [410, 35] on span at bounding box center [408, 34] width 6 height 6
click at [422, 35] on span at bounding box center [412, 34] width 35 height 13
type input "***"
click at [420, 35] on span at bounding box center [423, 34] width 6 height 6
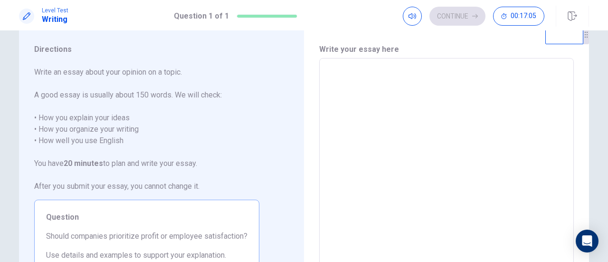
click at [405, 75] on textarea at bounding box center [446, 189] width 241 height 247
type textarea "*"
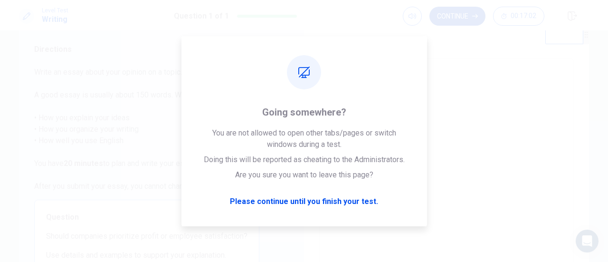
type textarea "*"
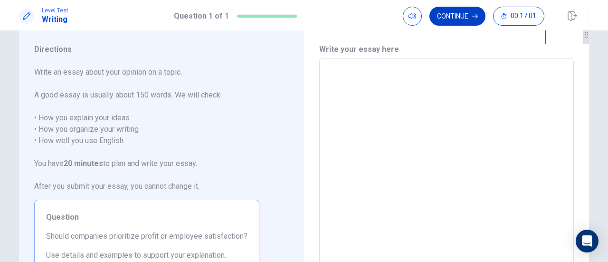
click at [456, 16] on button "Continue" at bounding box center [457, 16] width 56 height 19
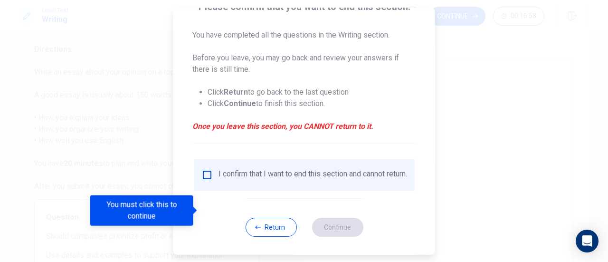
scroll to position [92, 0]
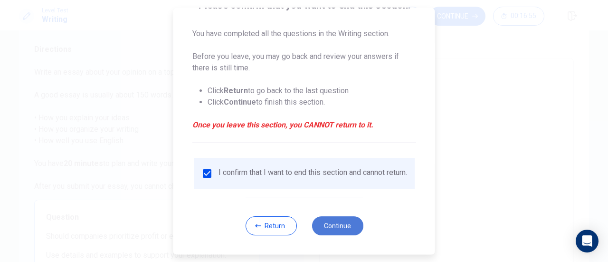
click at [335, 226] on button "Continue" at bounding box center [336, 225] width 51 height 19
type textarea "*"
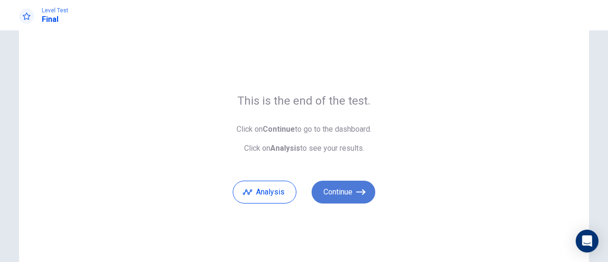
click at [348, 189] on button "Continue" at bounding box center [343, 191] width 64 height 23
